Goal: Task Accomplishment & Management: Manage account settings

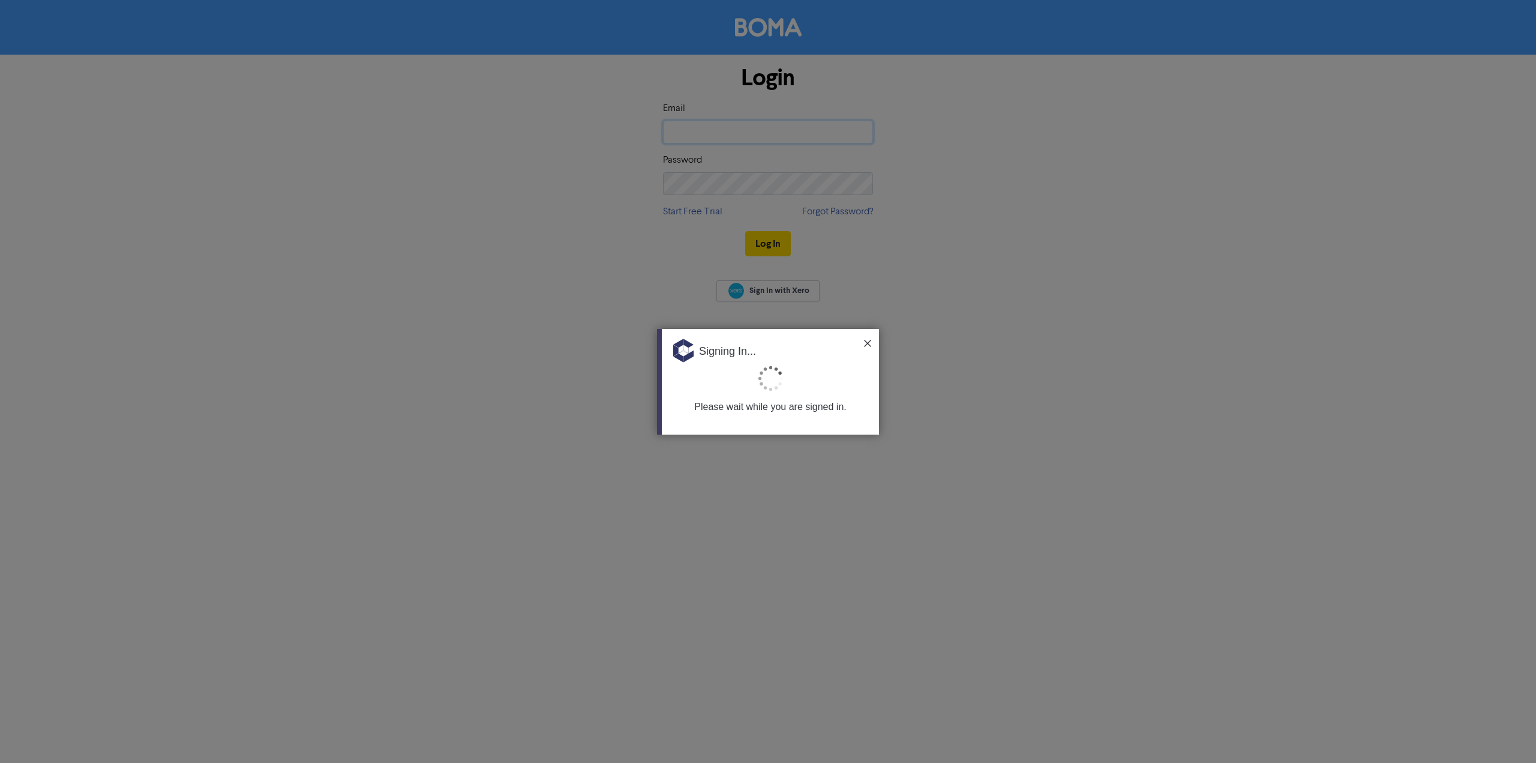
type input "[EMAIL_ADDRESS][DOMAIN_NAME]"
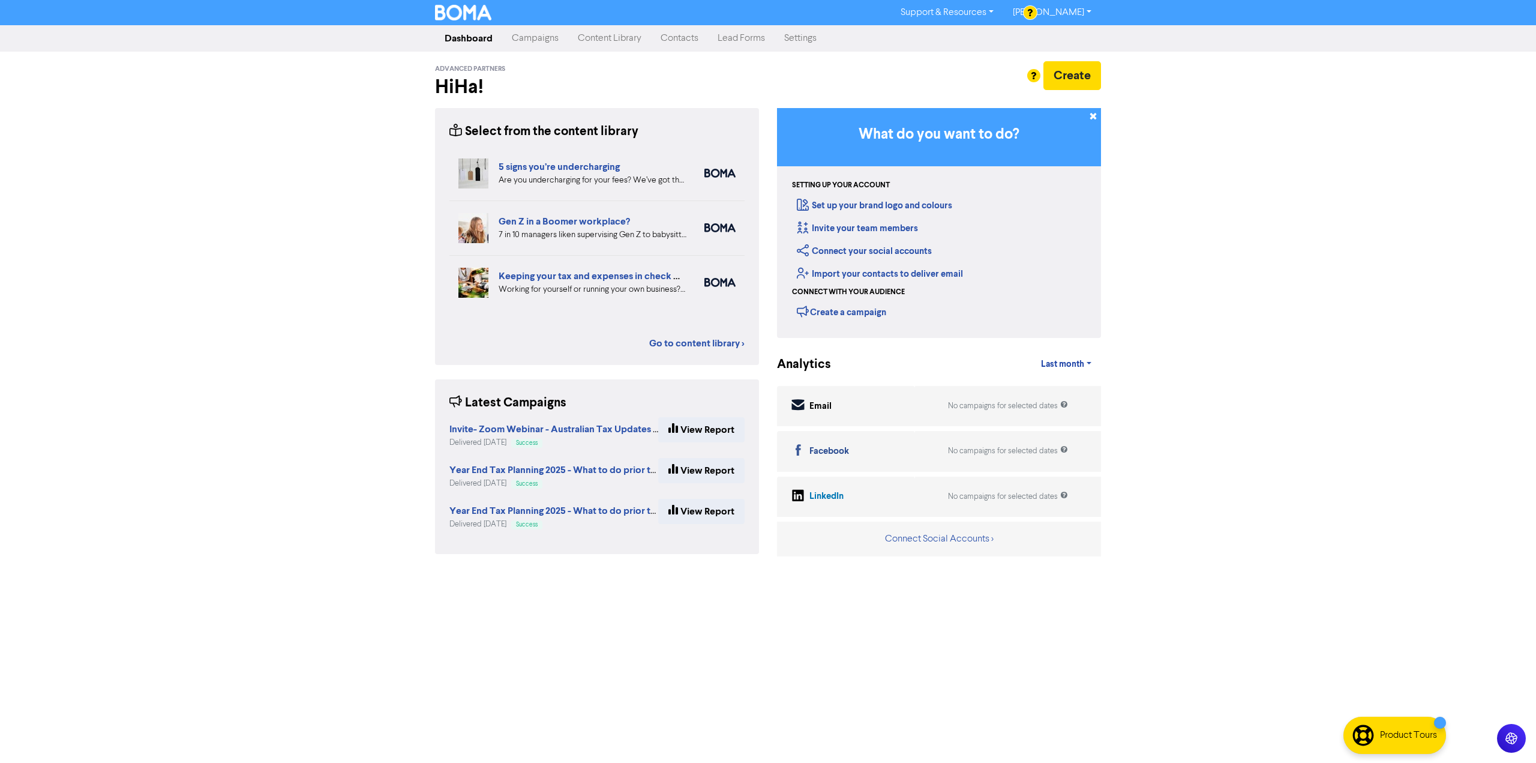
click at [809, 39] on link "Settings" at bounding box center [801, 38] width 52 height 24
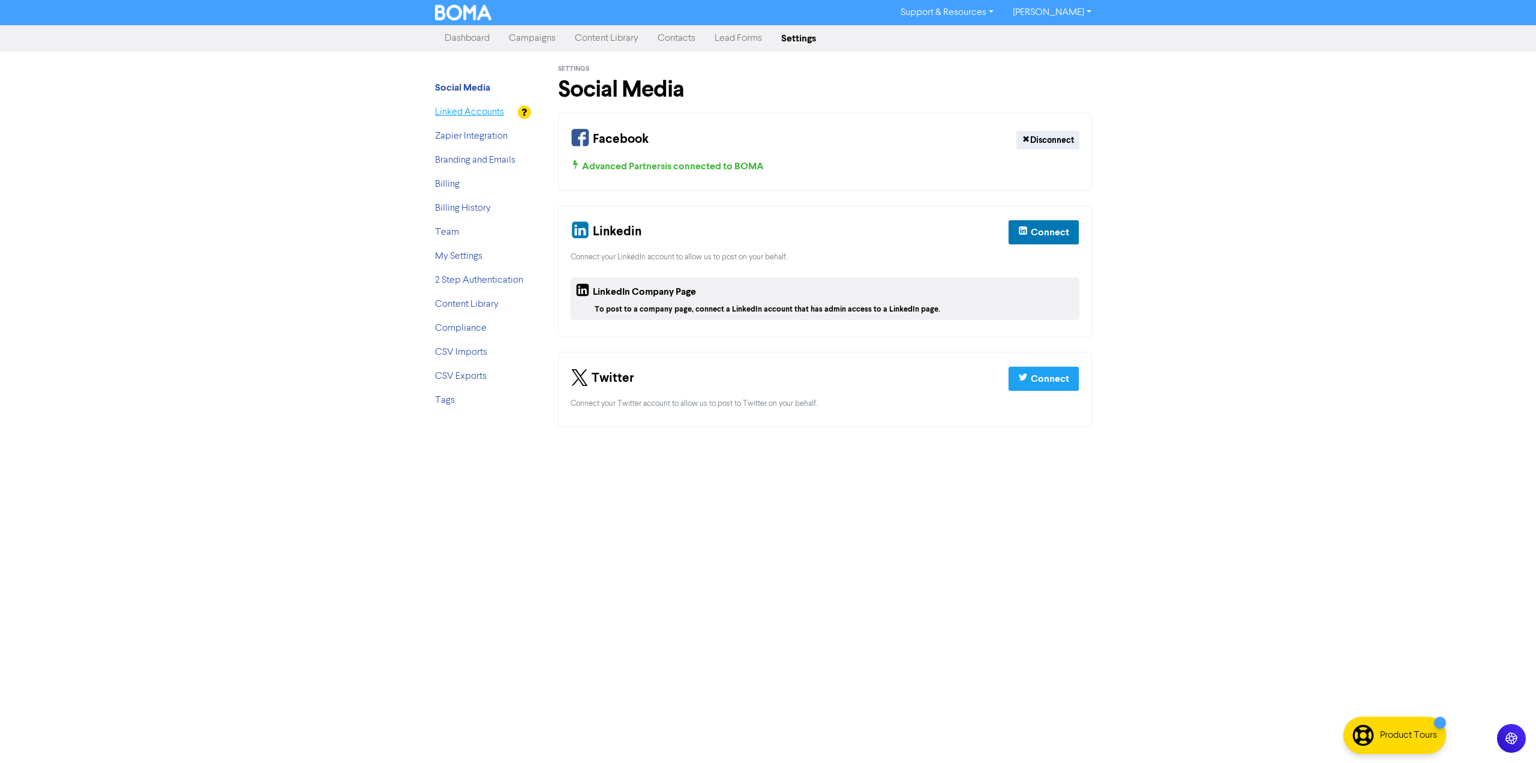
click at [467, 111] on link "Linked Accounts" at bounding box center [469, 112] width 69 height 10
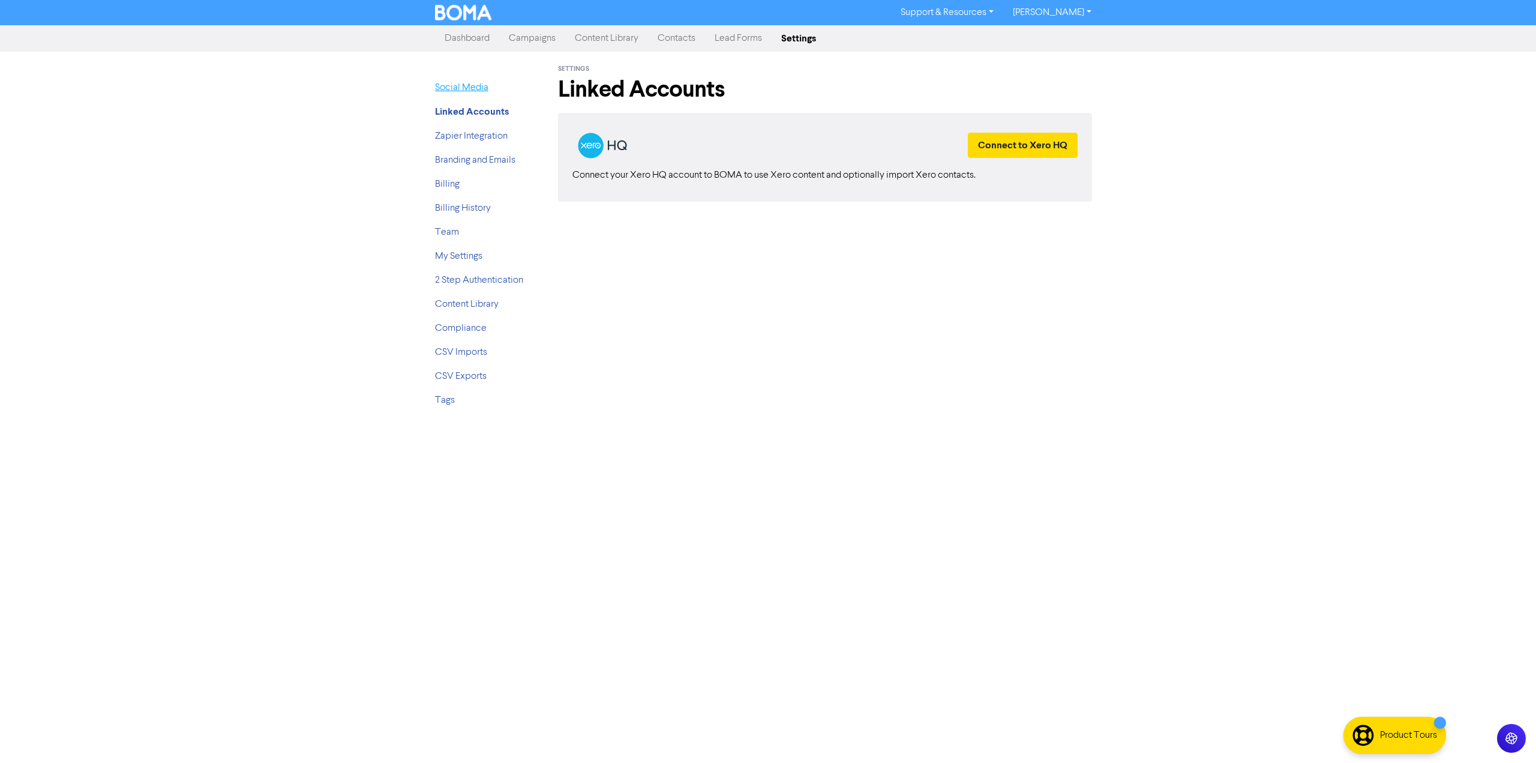
click at [476, 87] on link "Social Media" at bounding box center [461, 88] width 53 height 10
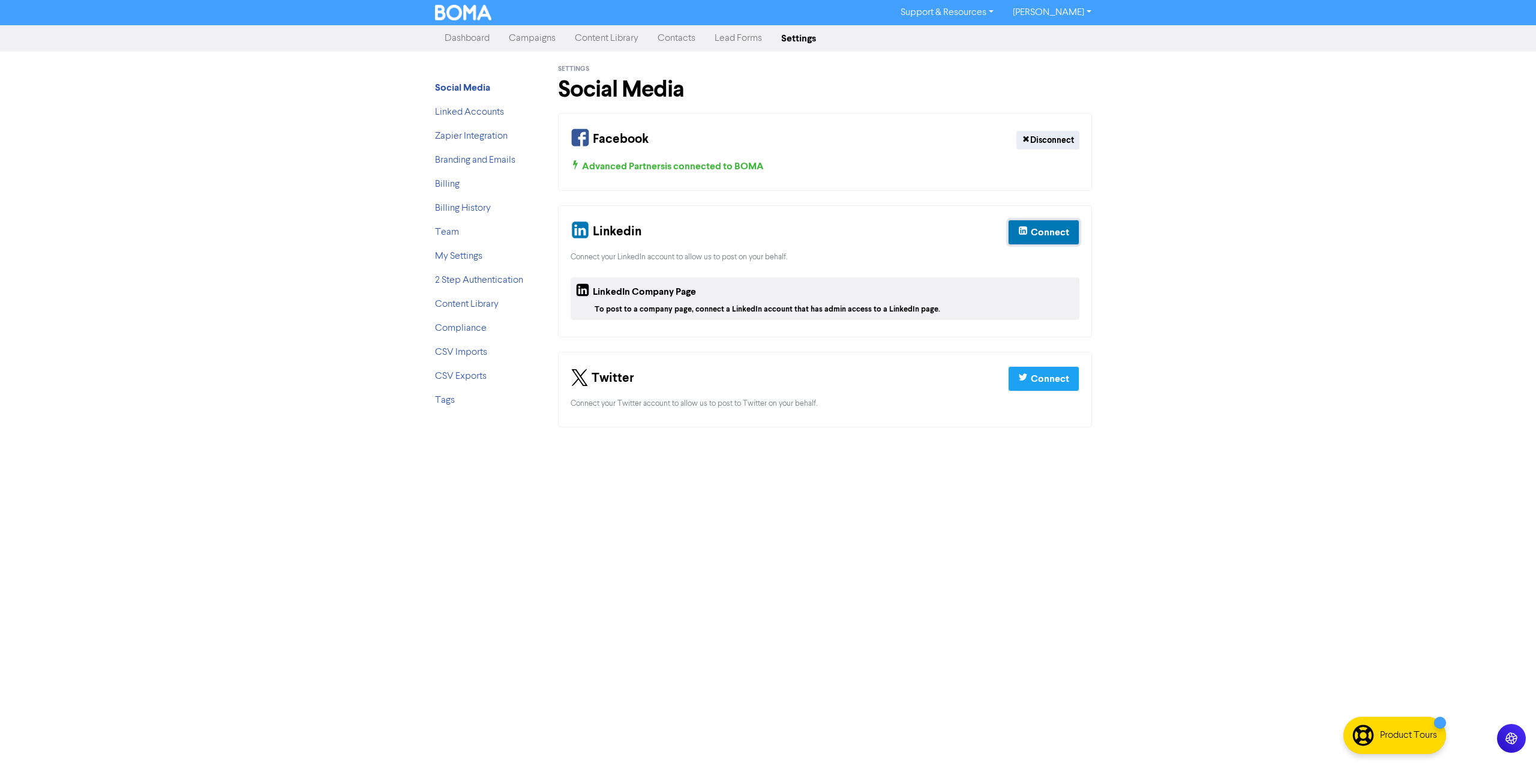
click at [1039, 238] on div "Connect" at bounding box center [1050, 232] width 38 height 14
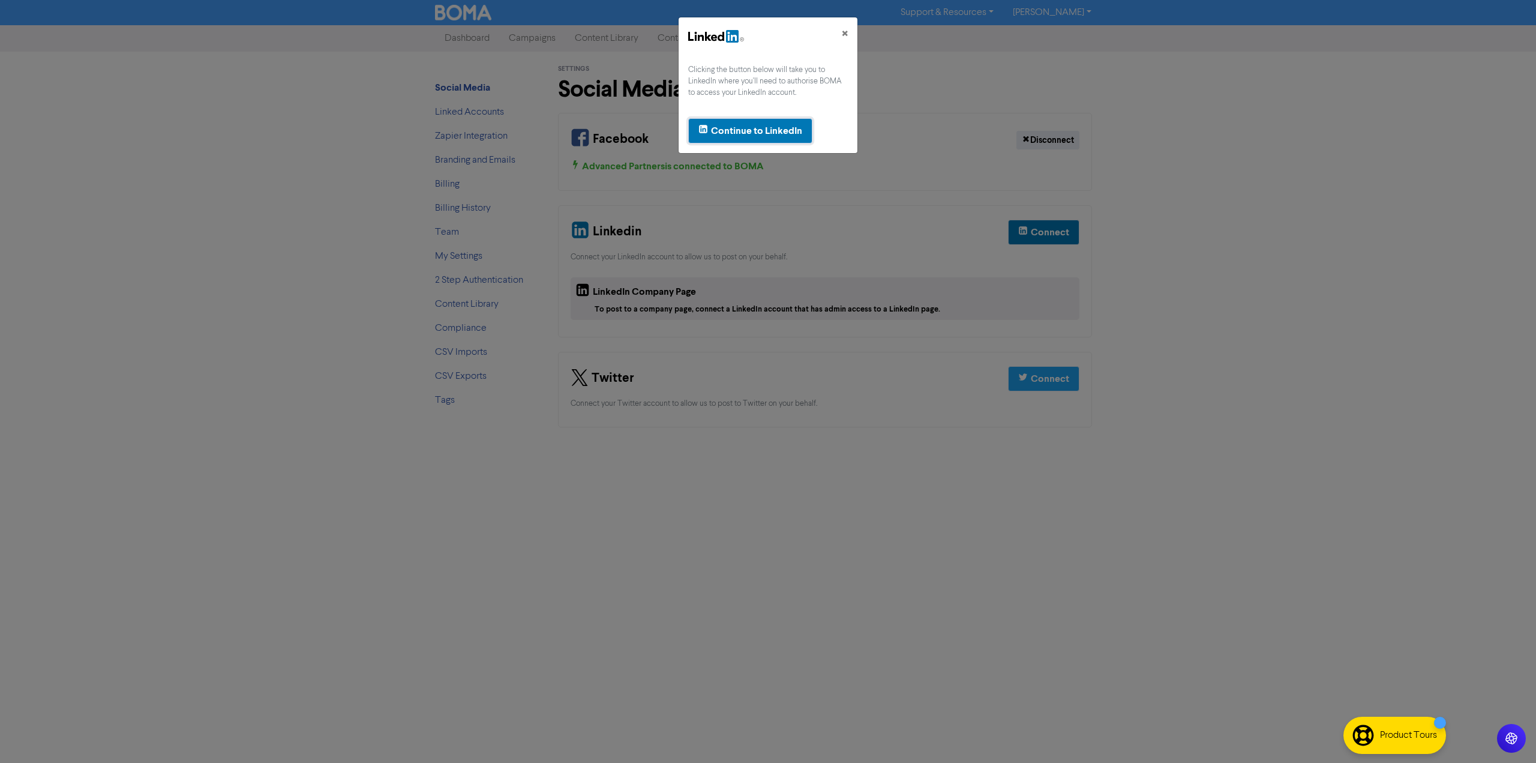
click at [780, 138] on button "Continue to LinkedIn" at bounding box center [750, 130] width 124 height 25
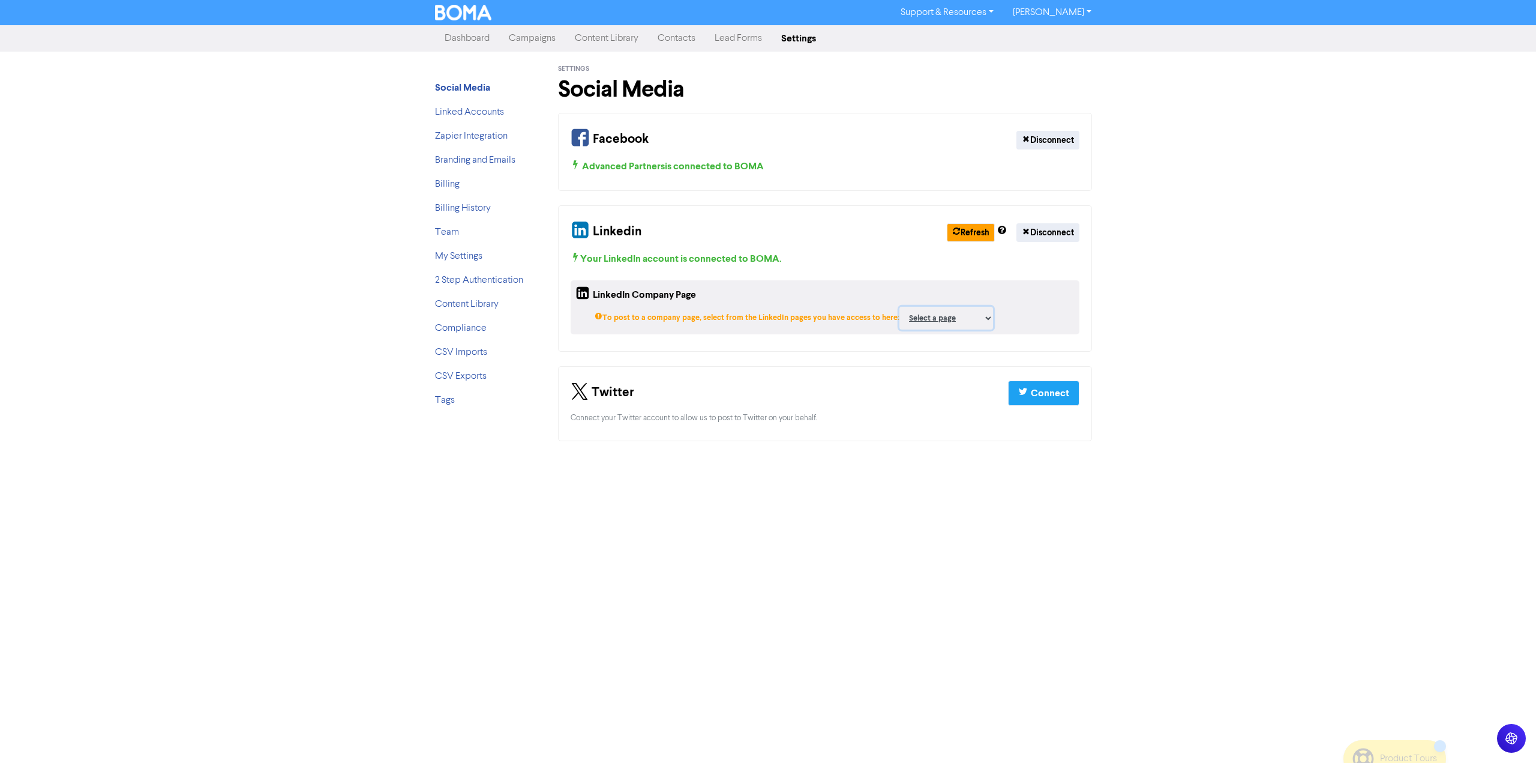
click at [926, 319] on select "Select a page Advanced Partners ;" at bounding box center [946, 318] width 94 height 23
select select "104152519"
click at [899, 307] on select "Select a page Advanced Partners ;" at bounding box center [946, 318] width 94 height 23
